Goal: Find specific page/section: Find specific page/section

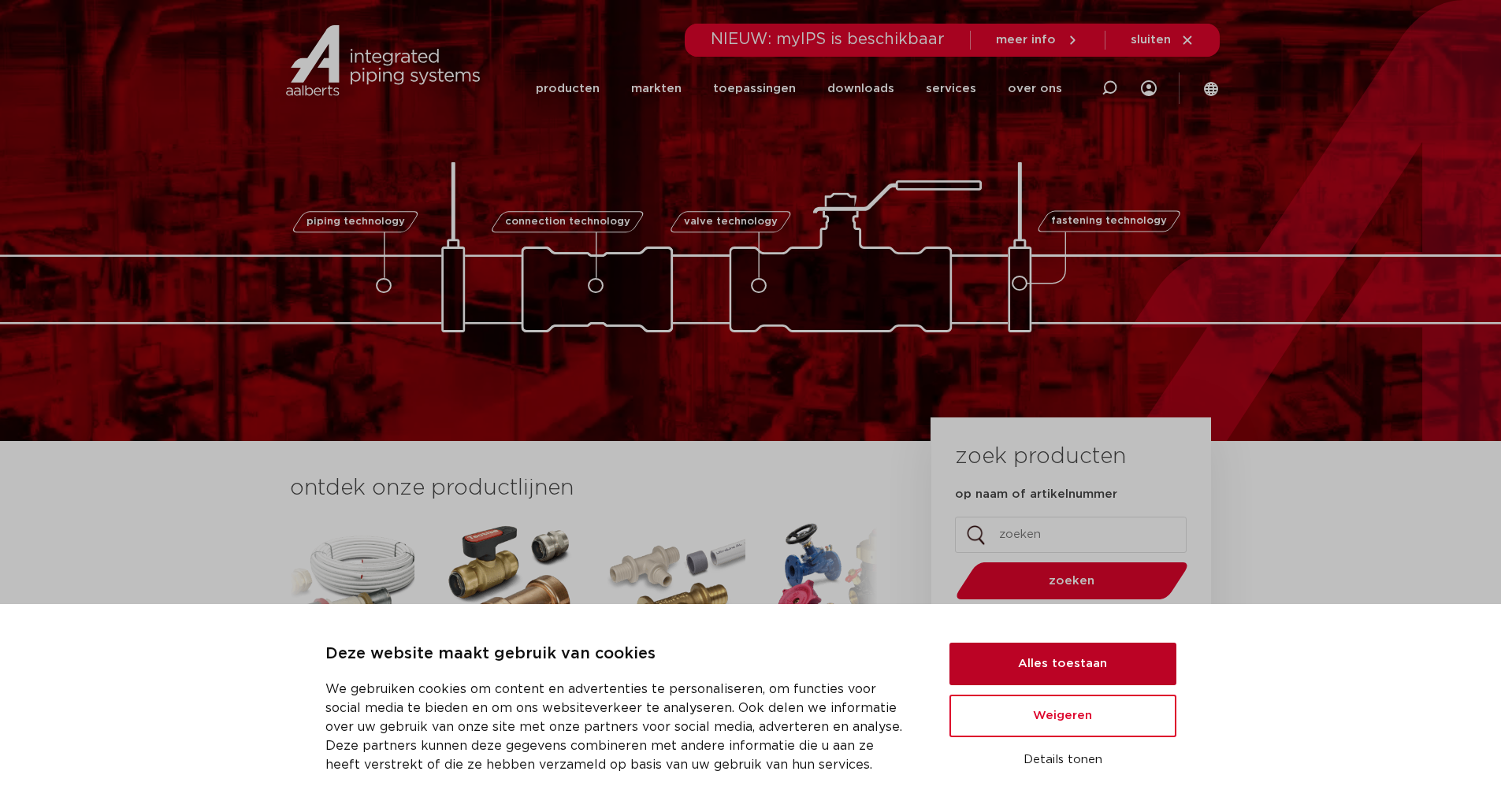
click at [1019, 658] on button "Alles toestaan" at bounding box center [1062, 664] width 227 height 42
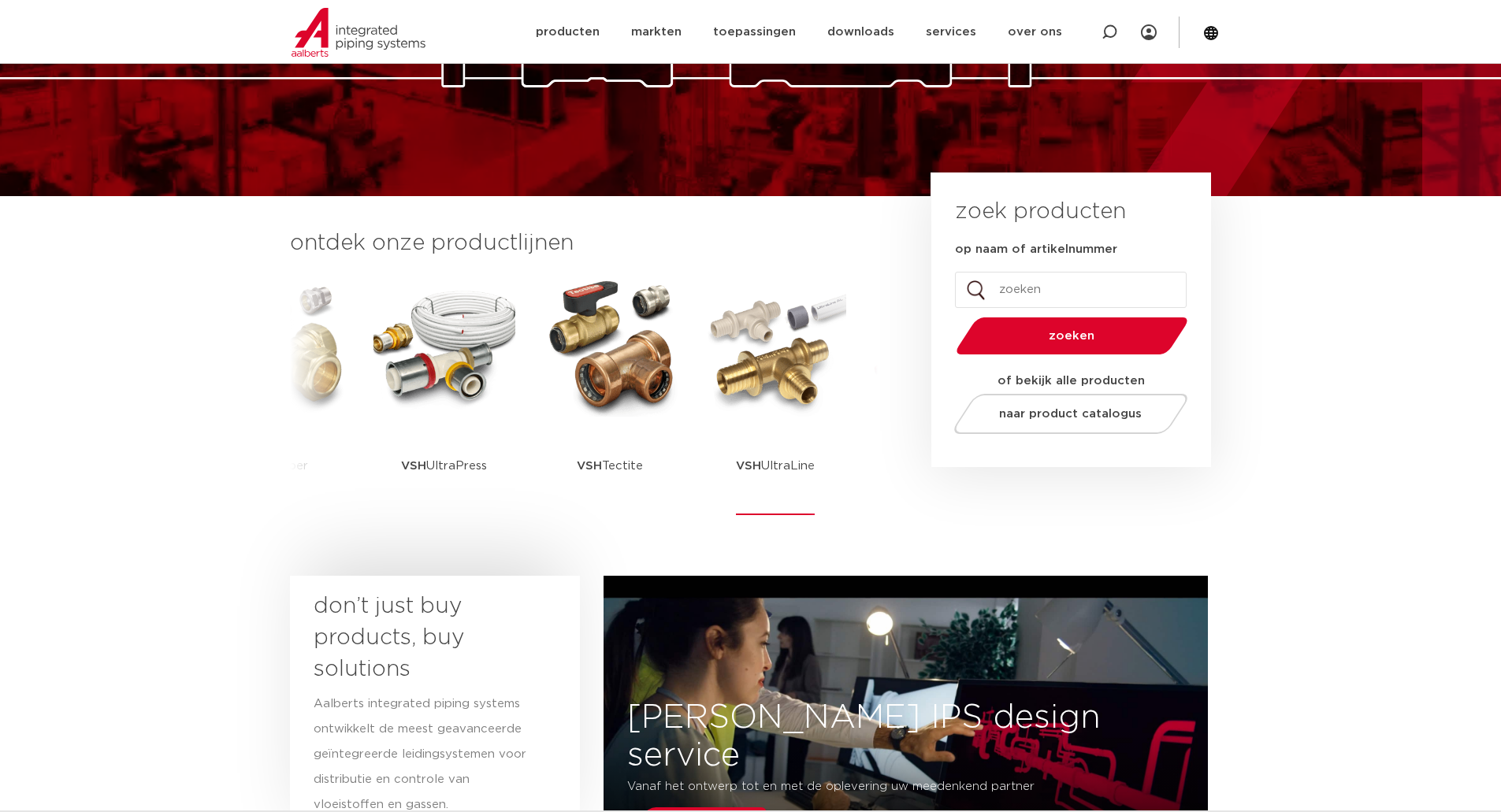
scroll to position [315, 0]
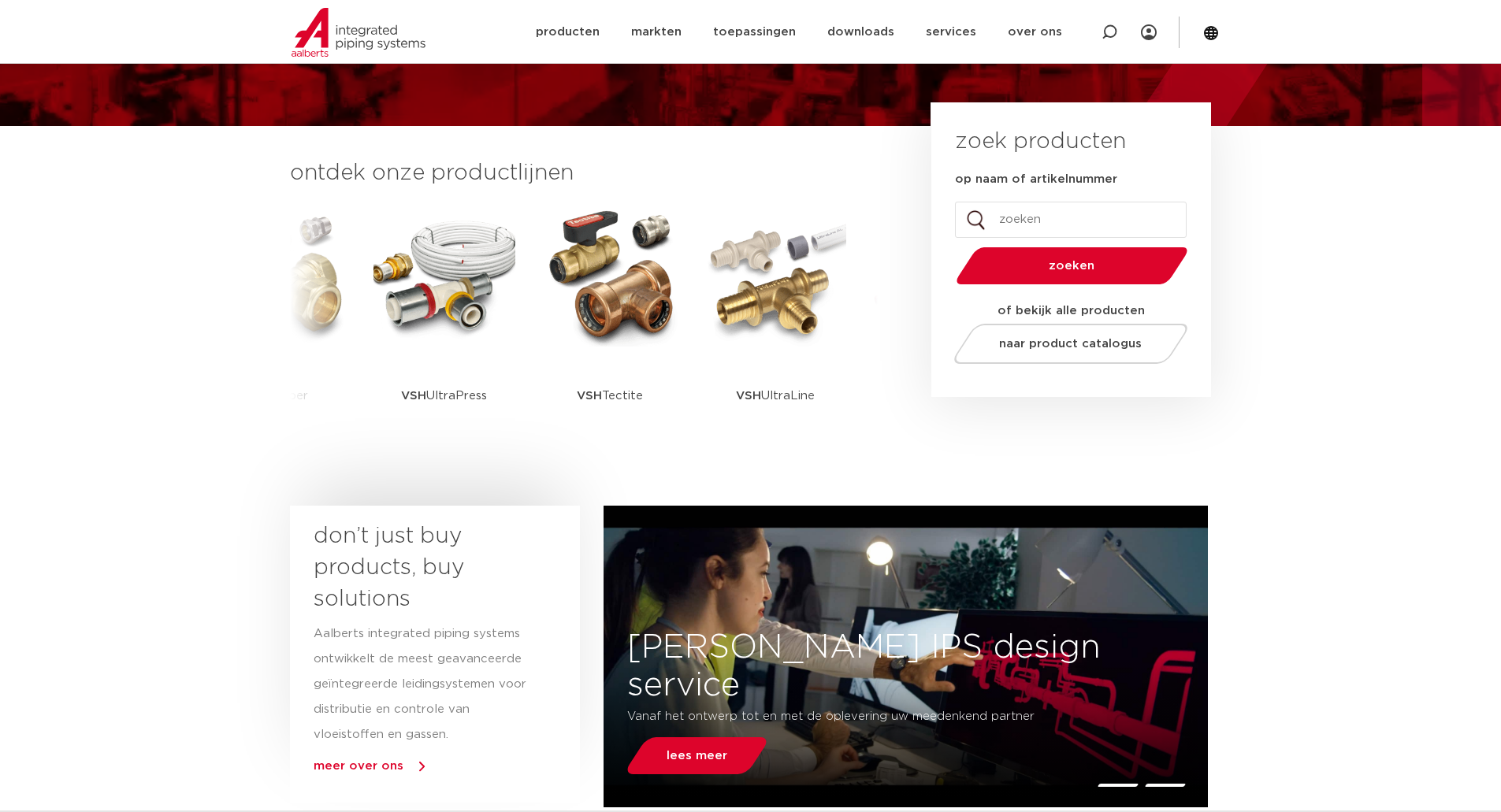
click at [1065, 267] on span "zoeken" at bounding box center [1072, 266] width 151 height 12
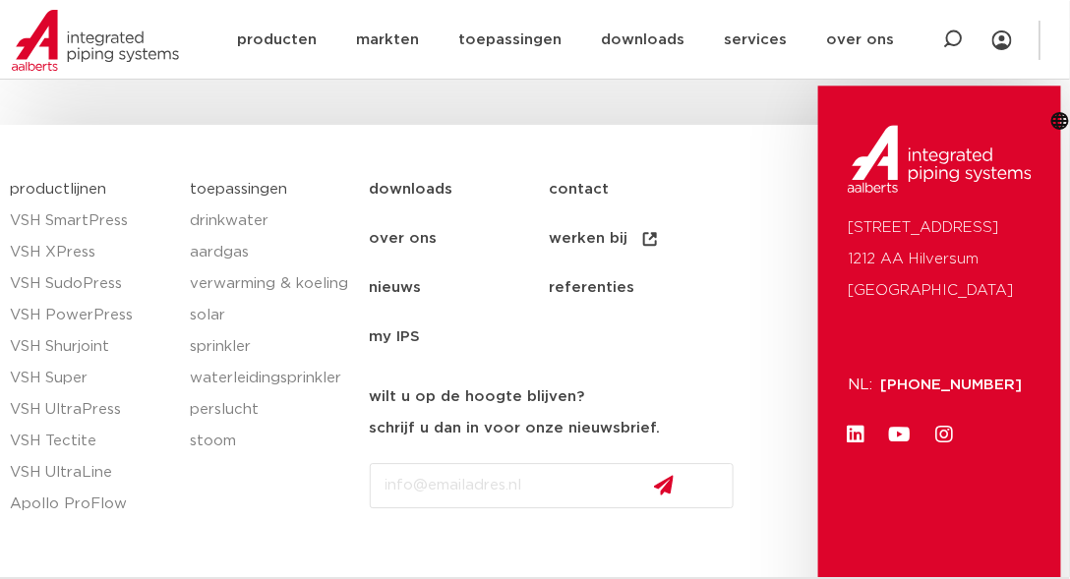
scroll to position [3055, 0]
